Goal: Find specific page/section: Find specific page/section

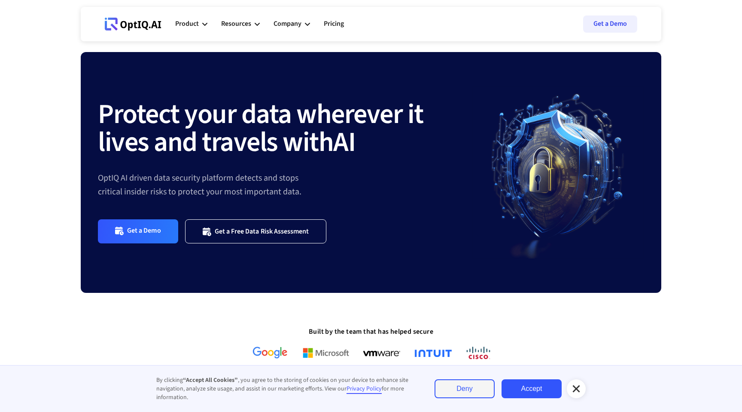
scroll to position [9, 0]
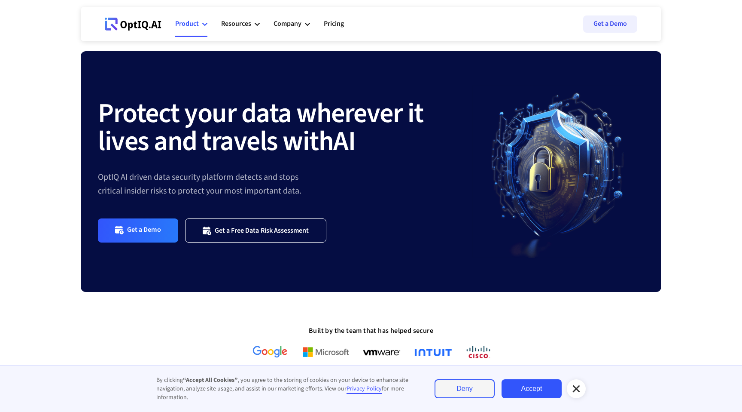
click at [205, 21] on icon at bounding box center [204, 23] width 5 height 5
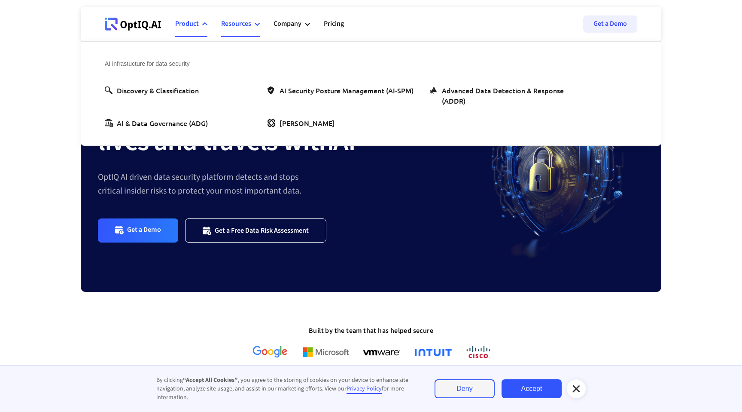
click at [255, 25] on icon at bounding box center [257, 23] width 5 height 5
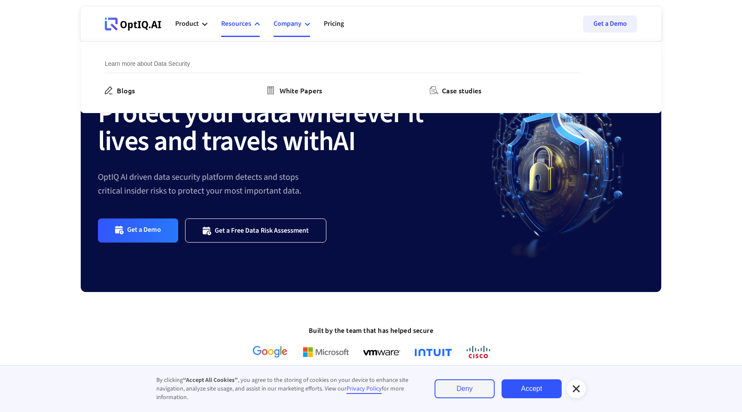
click at [301, 25] on div "Company" at bounding box center [288, 24] width 28 height 12
click at [204, 23] on icon at bounding box center [204, 23] width 5 height 5
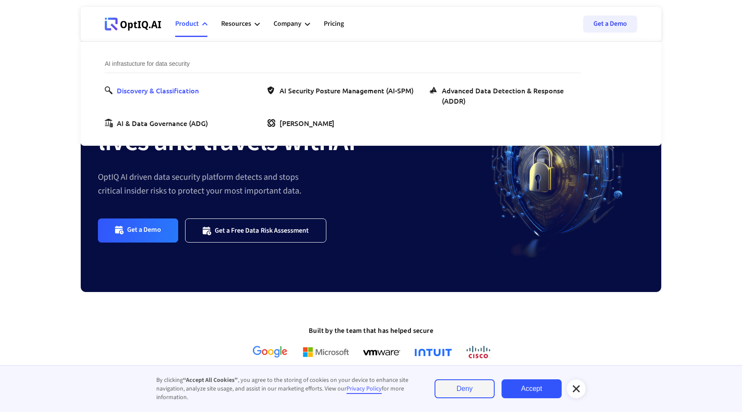
click at [187, 94] on div "Discovery & Classification" at bounding box center [158, 90] width 82 height 10
